Goal: Information Seeking & Learning: Learn about a topic

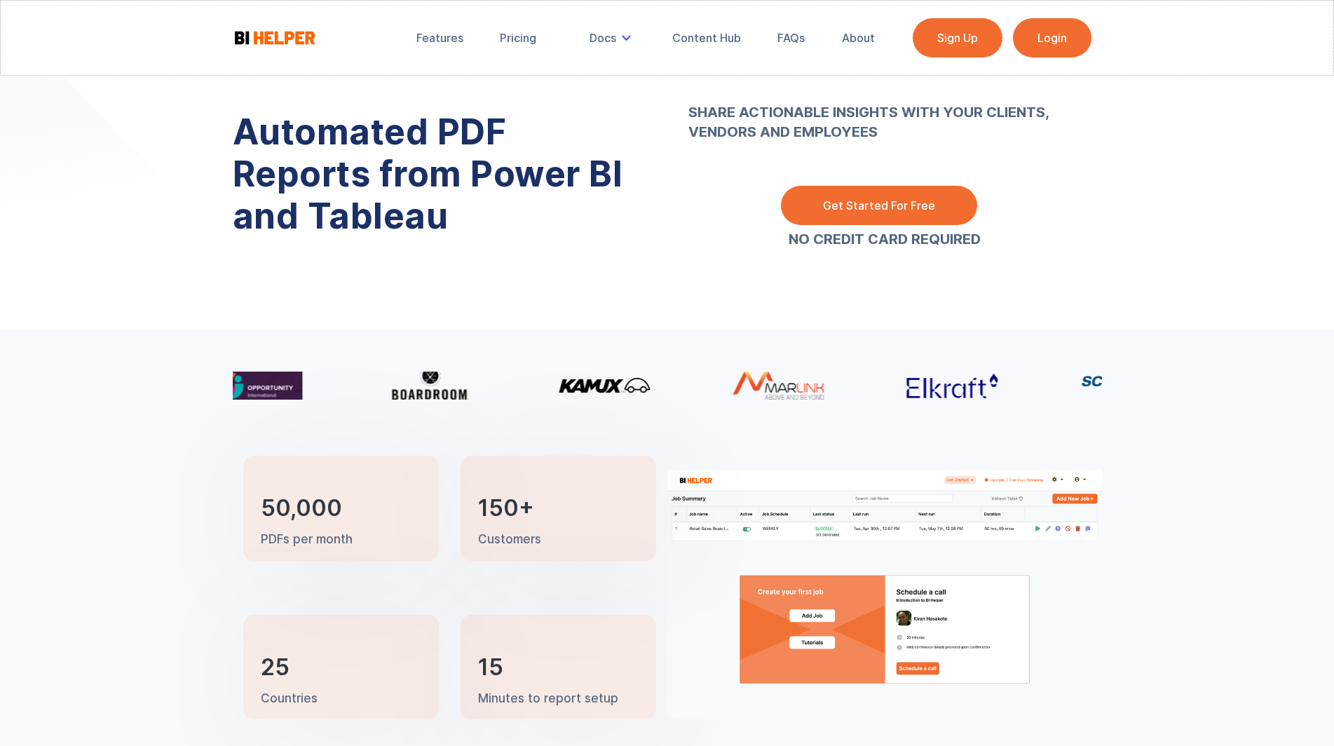
click at [820, 536] on img at bounding box center [884, 594] width 435 height 249
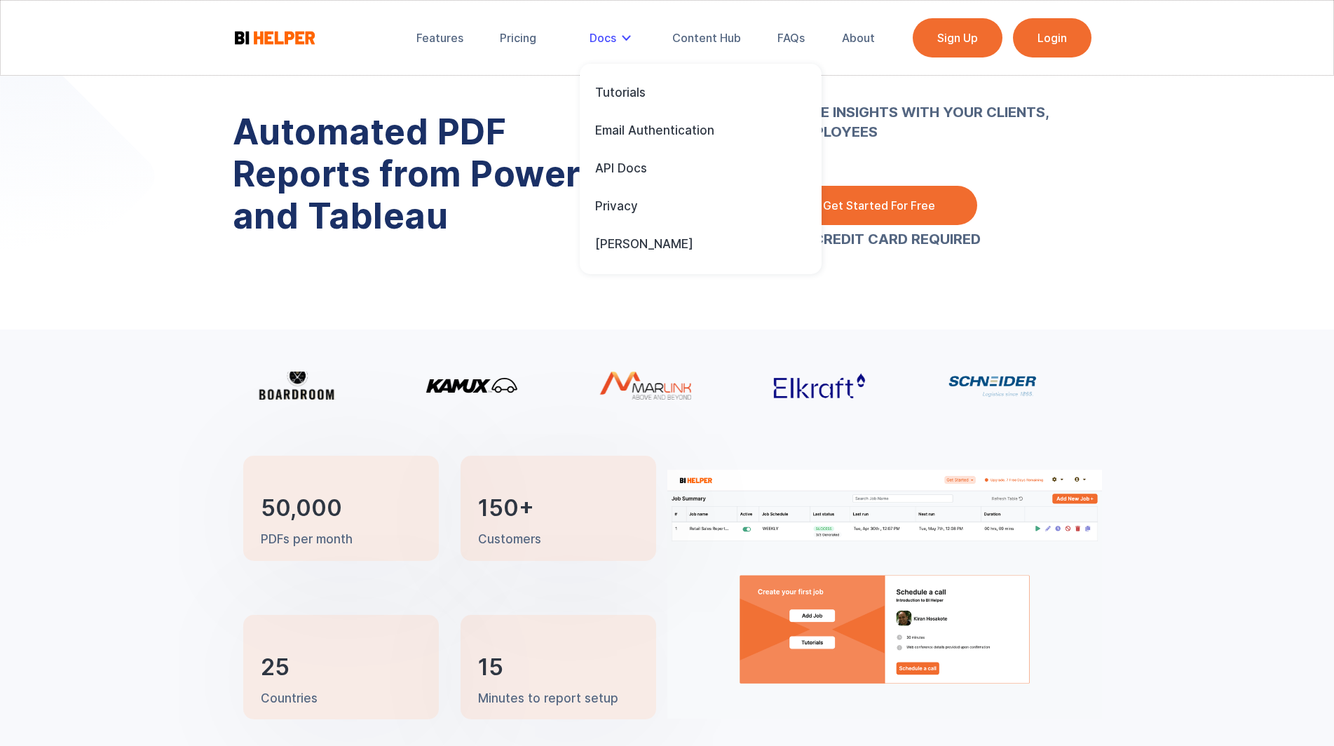
click at [628, 43] on div "Docs" at bounding box center [613, 37] width 66 height 31
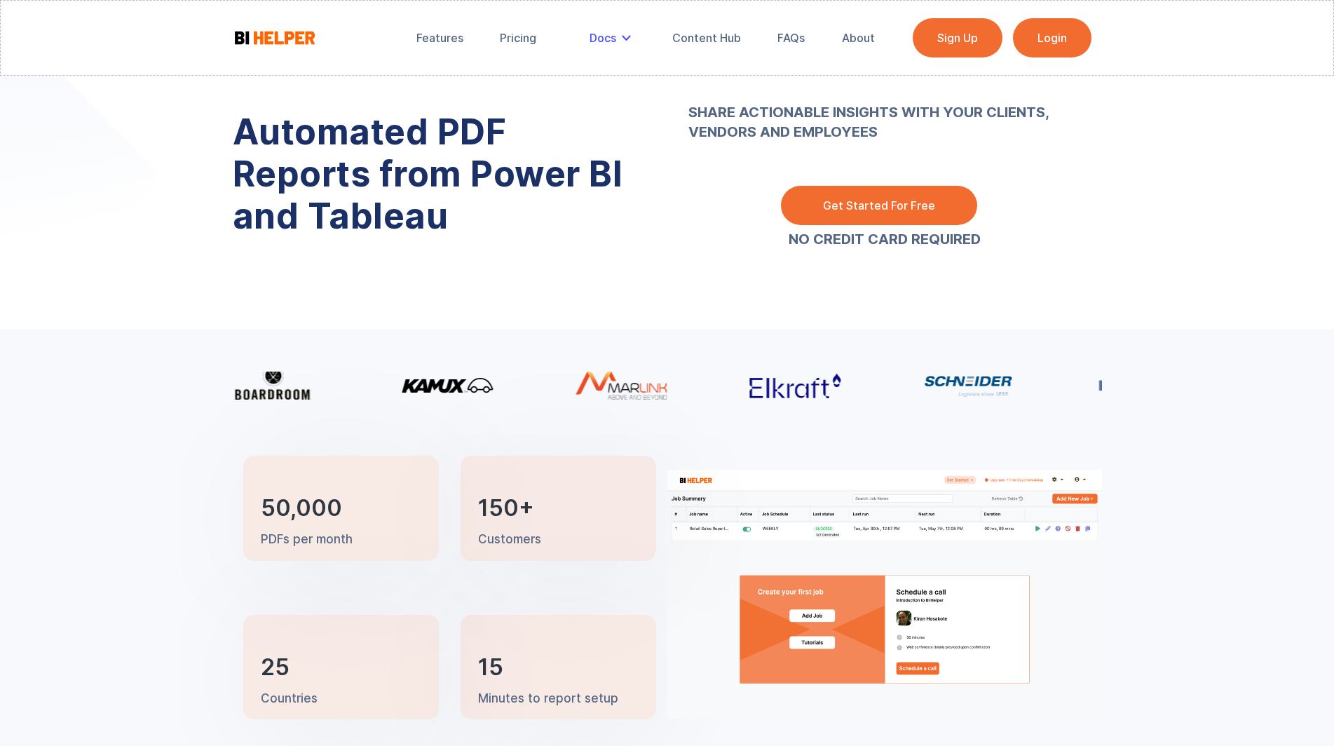
click at [628, 43] on div "Docs" at bounding box center [613, 37] width 66 height 31
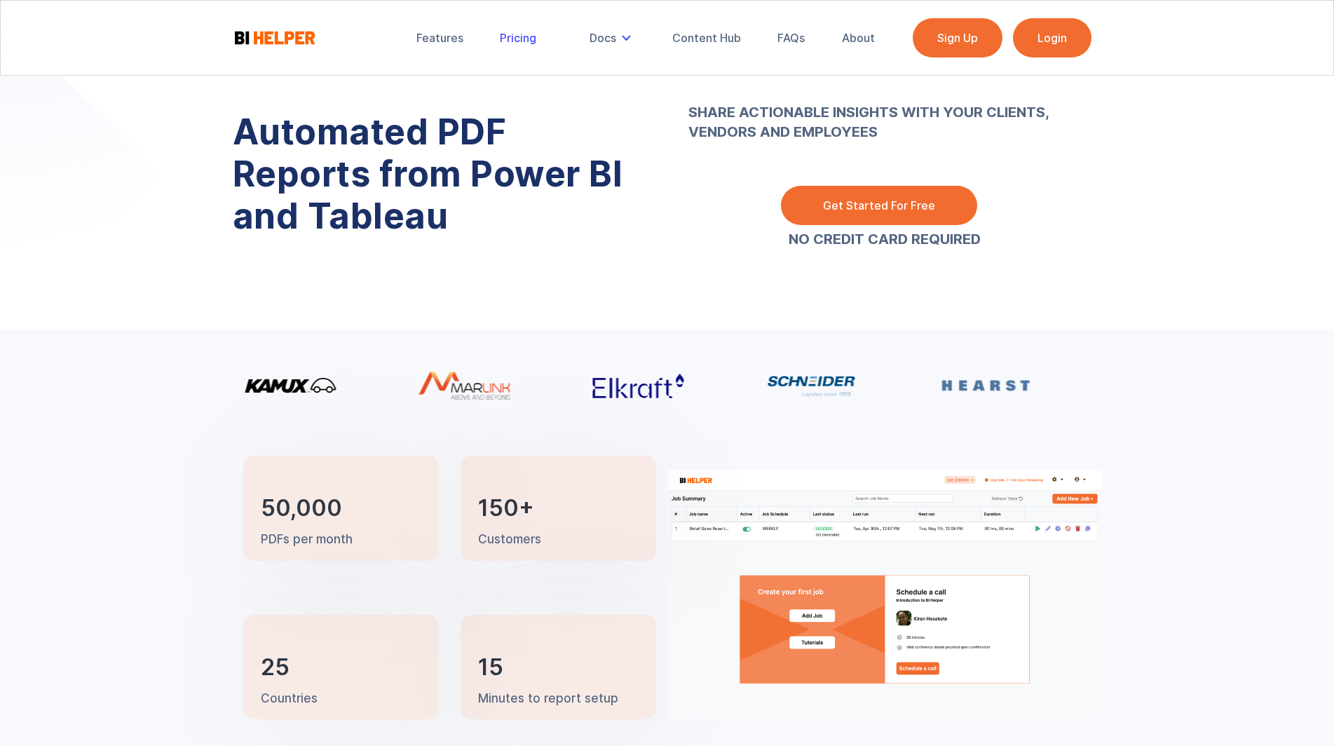
click at [520, 38] on div "Pricing" at bounding box center [518, 38] width 36 height 14
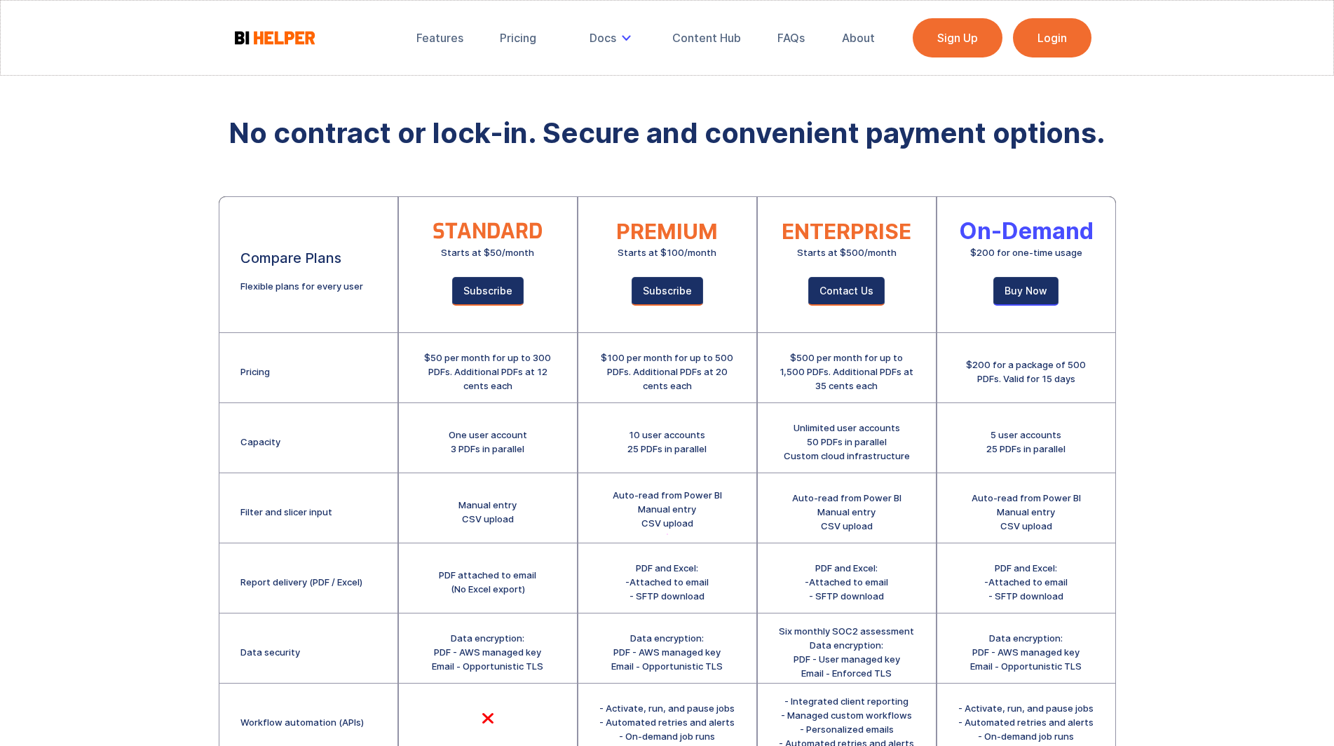
click at [477, 503] on div "Manual entry CSV upload" at bounding box center [488, 512] width 58 height 28
click at [501, 506] on div "Manual entry CSV upload" at bounding box center [488, 512] width 58 height 28
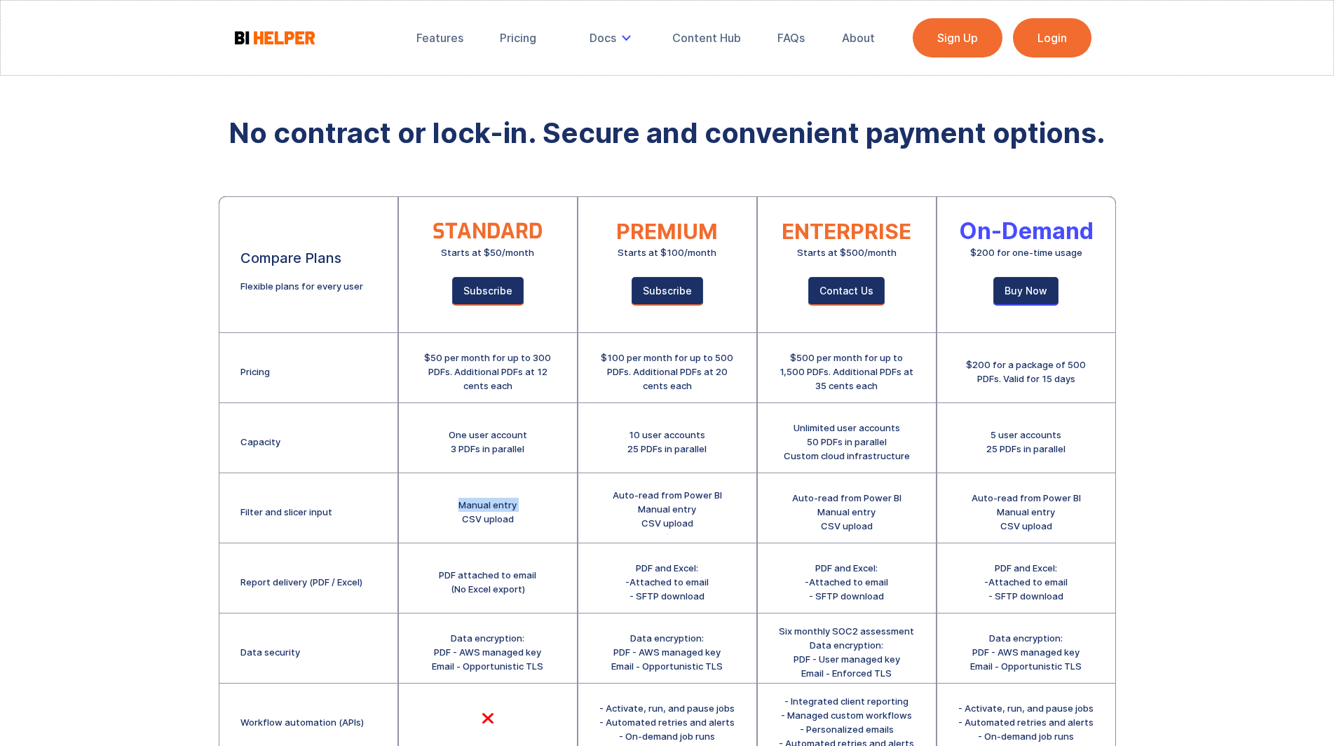
click at [469, 501] on div "Manual entry CSV upload" at bounding box center [488, 512] width 58 height 28
click at [470, 521] on div "Manual entry CSV upload" at bounding box center [488, 512] width 58 height 28
click at [503, 520] on div "Manual entry CSV upload" at bounding box center [488, 512] width 58 height 28
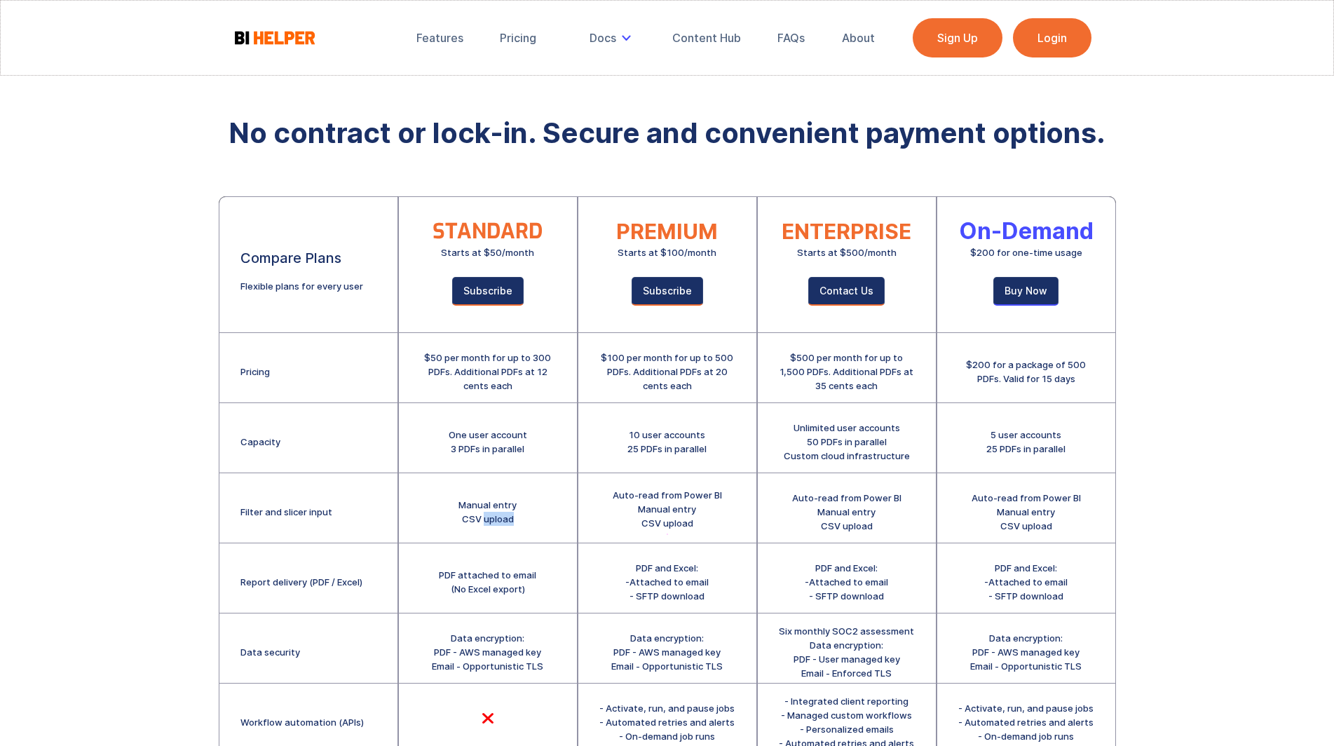
click at [503, 520] on div "Manual entry CSV upload" at bounding box center [488, 512] width 58 height 28
click at [457, 520] on div "Manual entry CSV upload" at bounding box center [488, 508] width 178 height 70
click at [486, 517] on div "Manual entry CSV upload" at bounding box center [488, 512] width 58 height 28
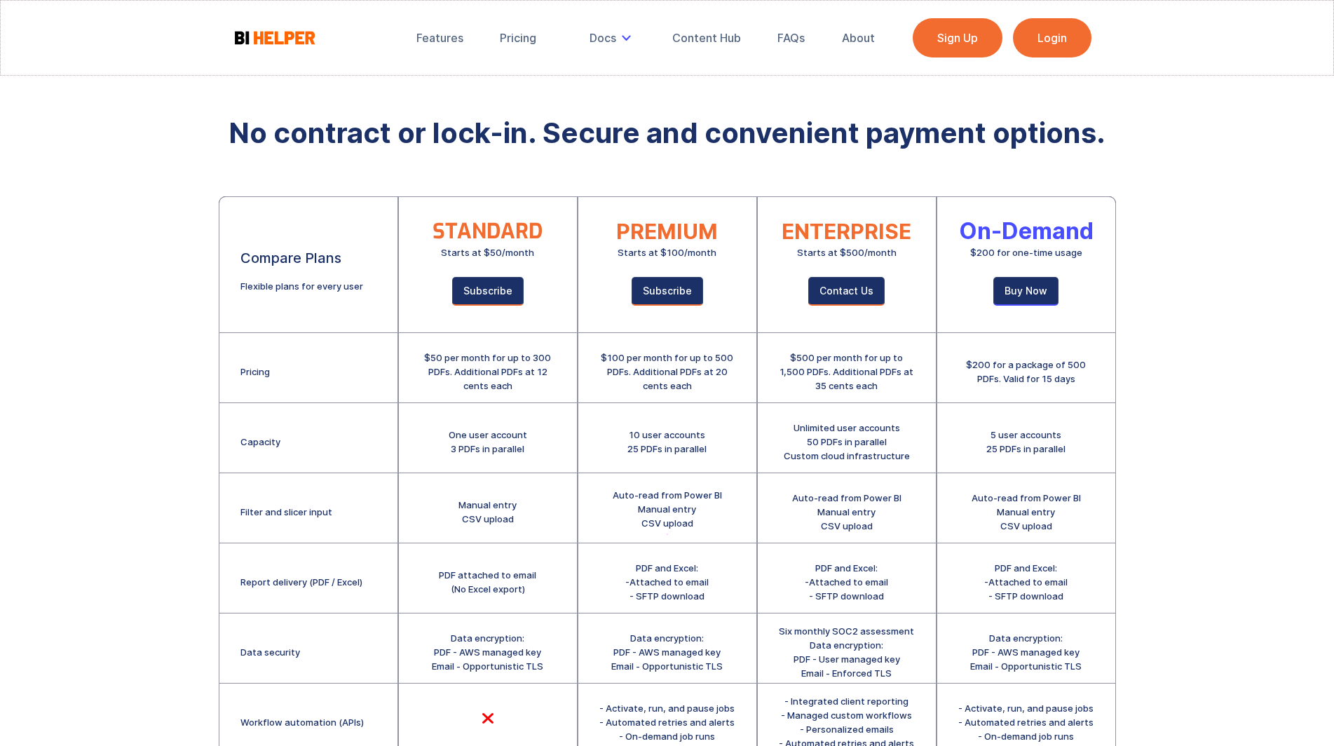
click at [501, 517] on div "Manual entry CSV upload" at bounding box center [488, 512] width 58 height 28
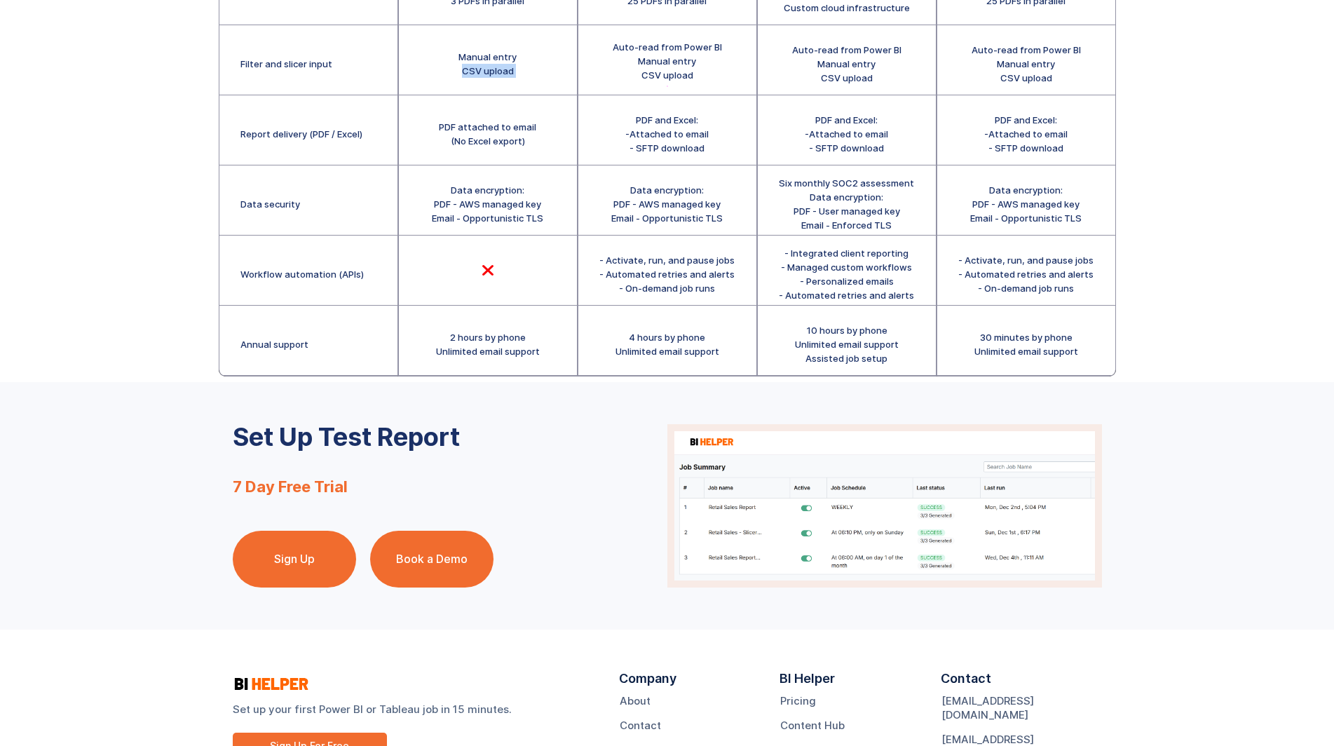
scroll to position [536, 0]
